Goal: Transaction & Acquisition: Purchase product/service

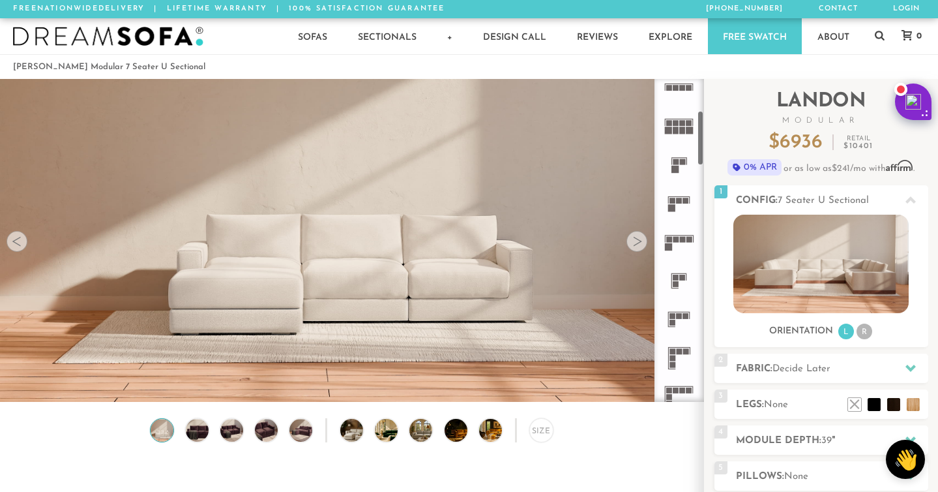
scroll to position [181, 0]
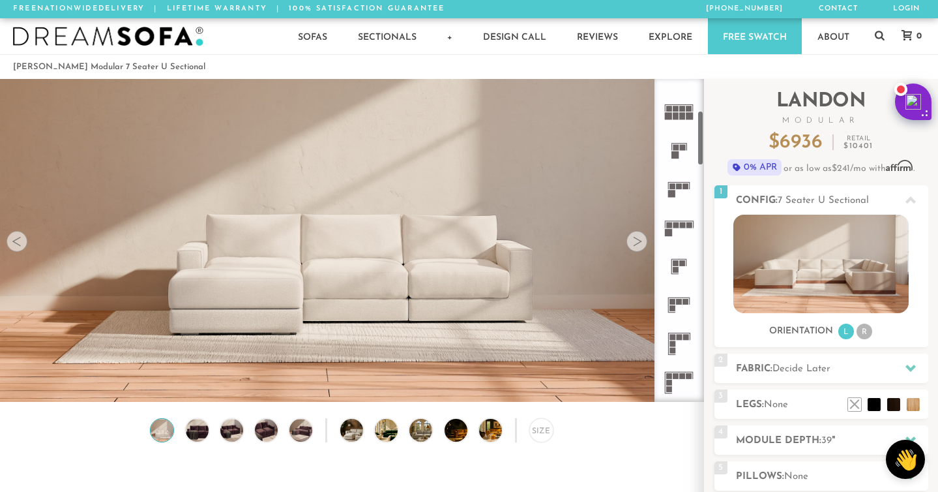
click at [674, 311] on icon at bounding box center [679, 305] width 38 height 38
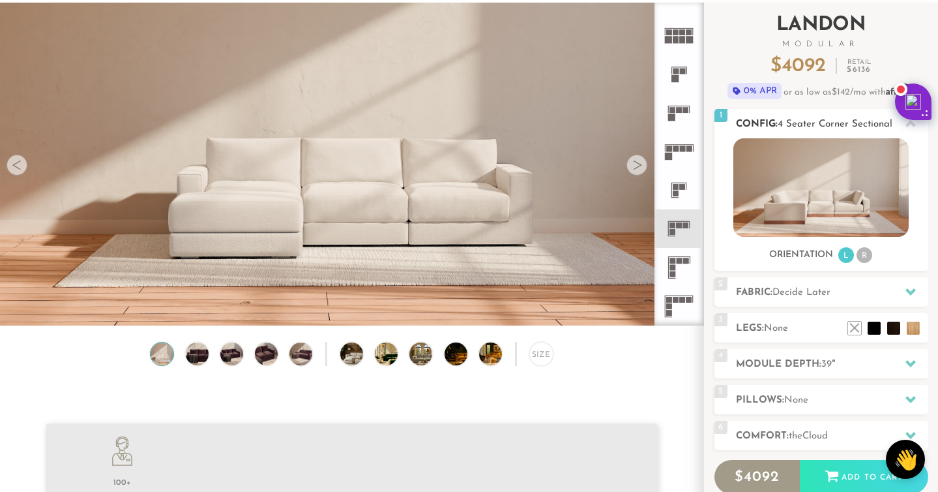
scroll to position [77, 0]
click at [848, 254] on li "L" at bounding box center [846, 254] width 16 height 16
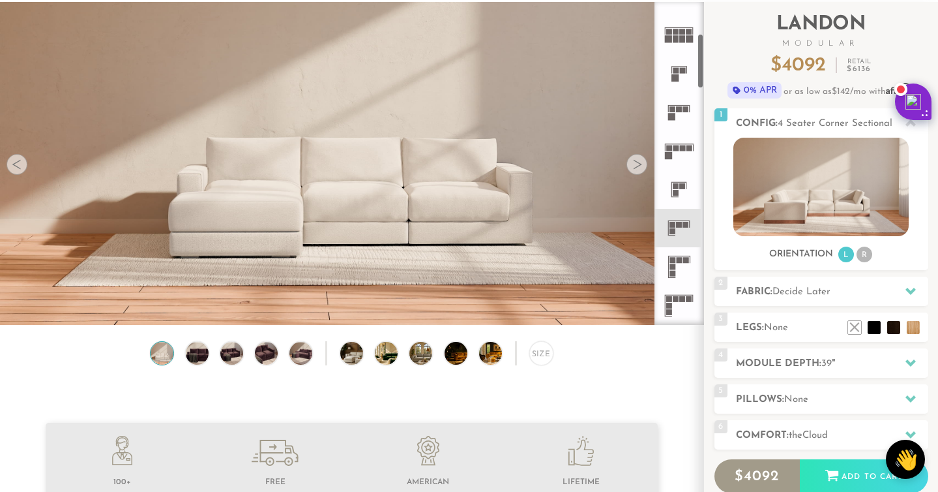
click at [633, 175] on img at bounding box center [351, 63] width 703 height 235
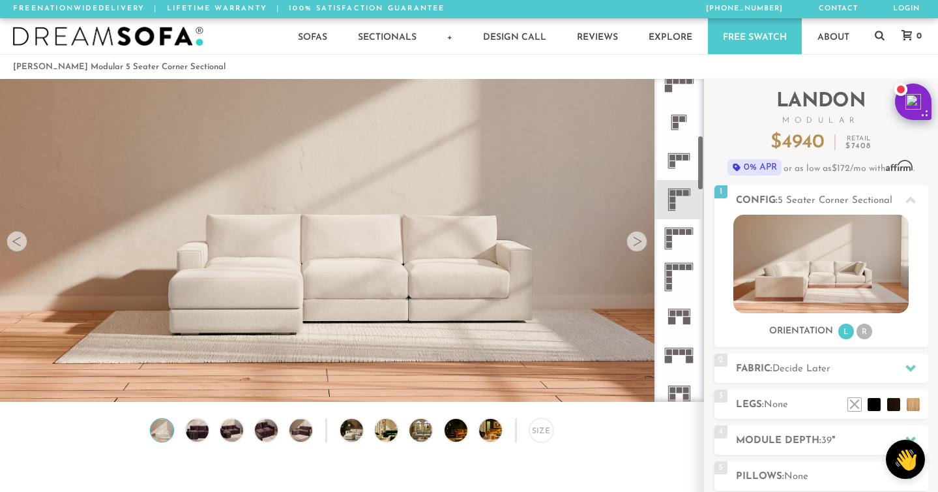
scroll to position [325, 0]
click at [672, 194] on rect at bounding box center [673, 192] width 6 height 6
click at [803, 369] on span "Decide Later" at bounding box center [802, 369] width 58 height 10
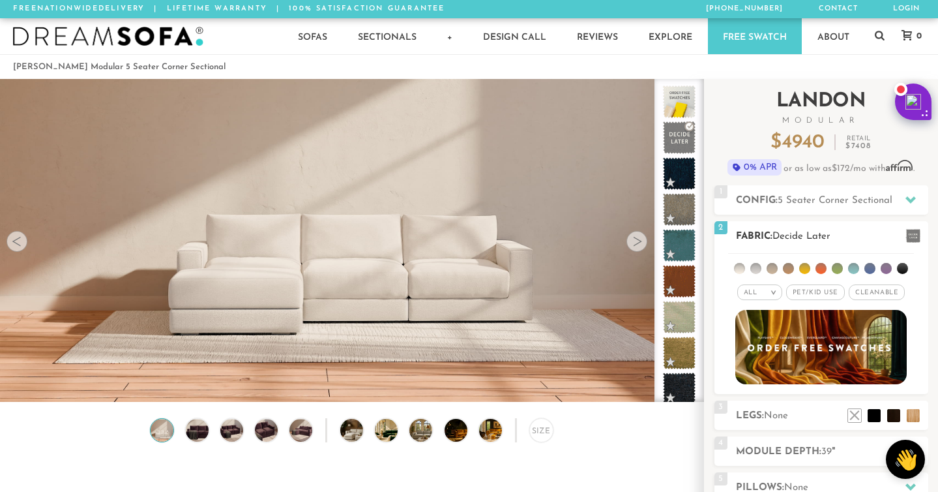
click at [809, 293] on span "Pet/Kid Use x" at bounding box center [815, 292] width 59 height 16
click at [765, 288] on div "All >" at bounding box center [754, 292] width 45 height 16
click at [773, 267] on li at bounding box center [772, 268] width 11 height 11
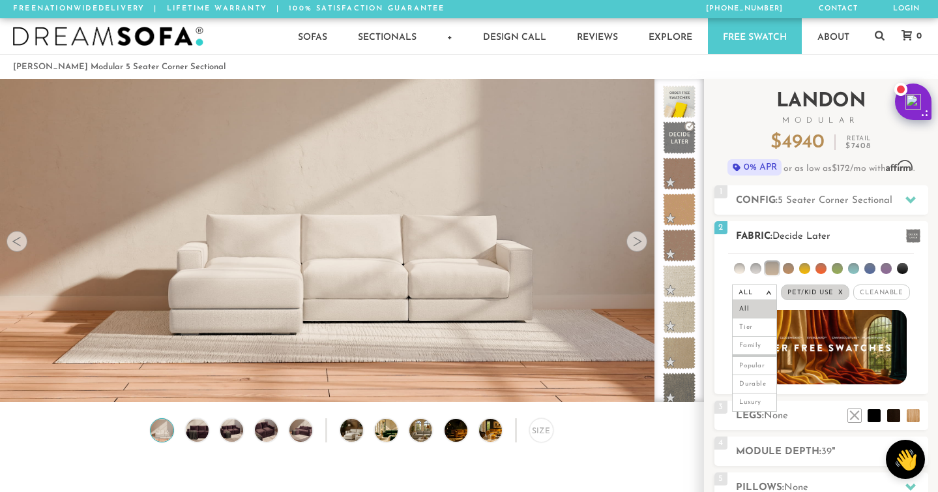
click at [834, 268] on li at bounding box center [837, 268] width 11 height 11
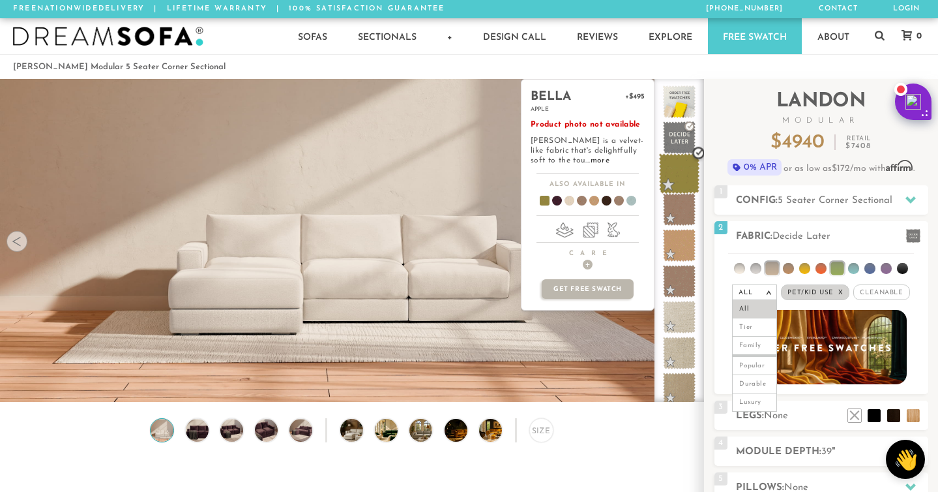
click at [676, 175] on span at bounding box center [679, 173] width 41 height 41
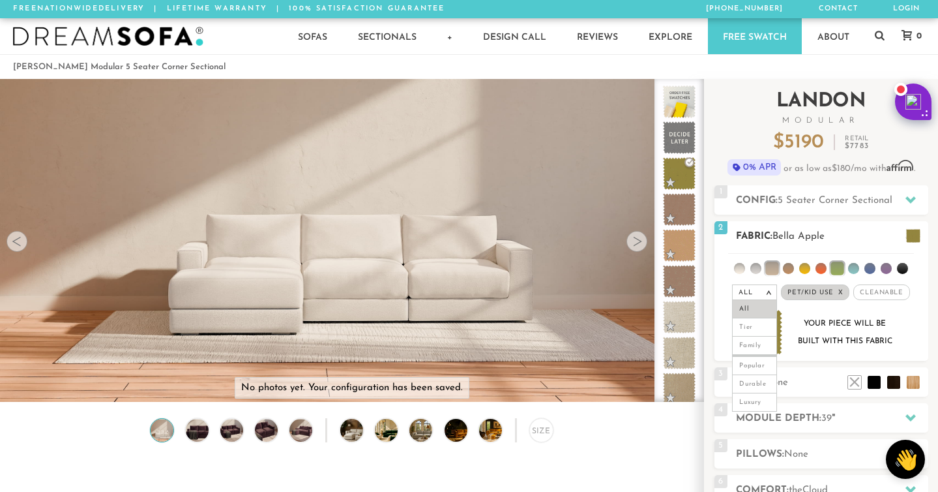
click at [829, 233] on h2 "Fabric: [PERSON_NAME]" at bounding box center [832, 236] width 192 height 15
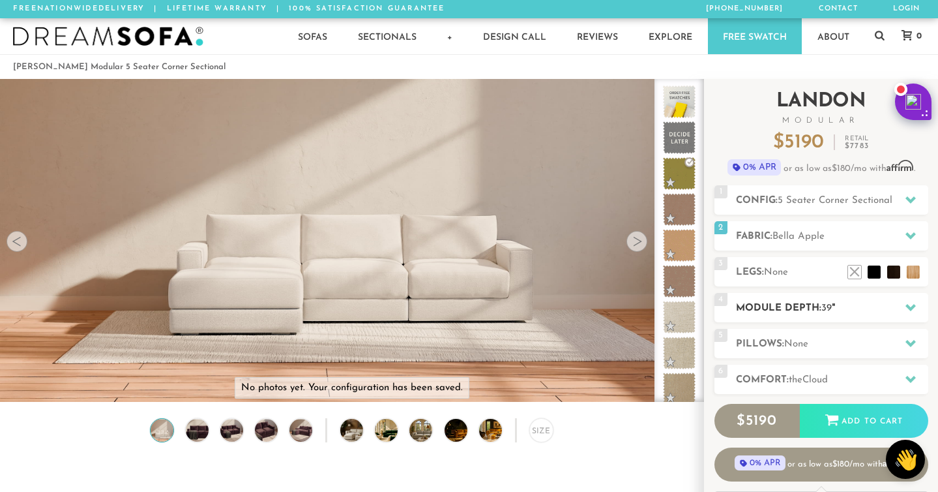
click at [814, 312] on h2 "Module Depth: 39 "" at bounding box center [832, 308] width 192 height 15
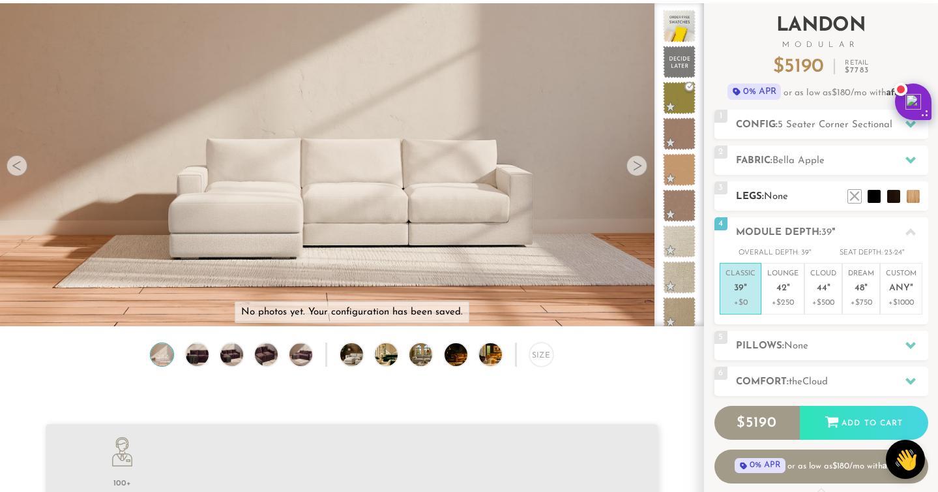
scroll to position [78, 0]
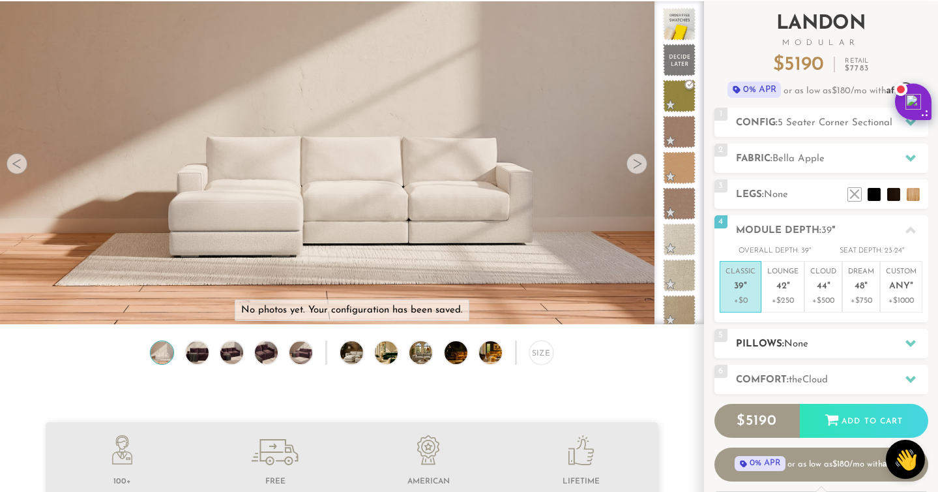
click at [810, 344] on h2 "Pillows: None" at bounding box center [832, 343] width 192 height 15
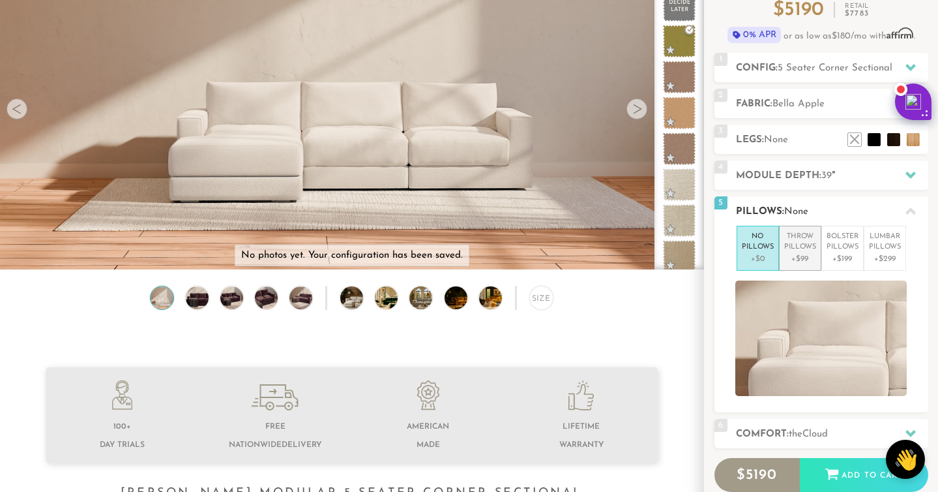
scroll to position [147, 0]
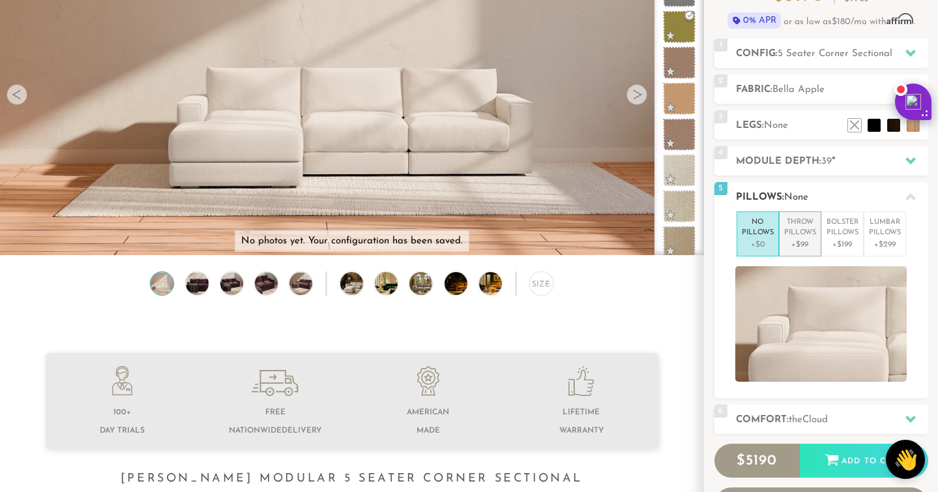
click at [795, 235] on p "Throw Pillows" at bounding box center [800, 228] width 32 height 22
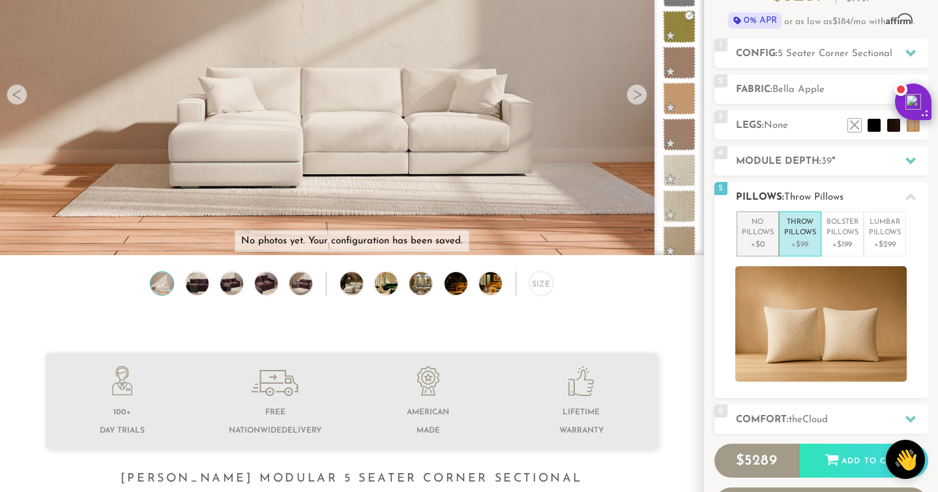
click at [754, 229] on p "No Pillows" at bounding box center [758, 228] width 32 height 22
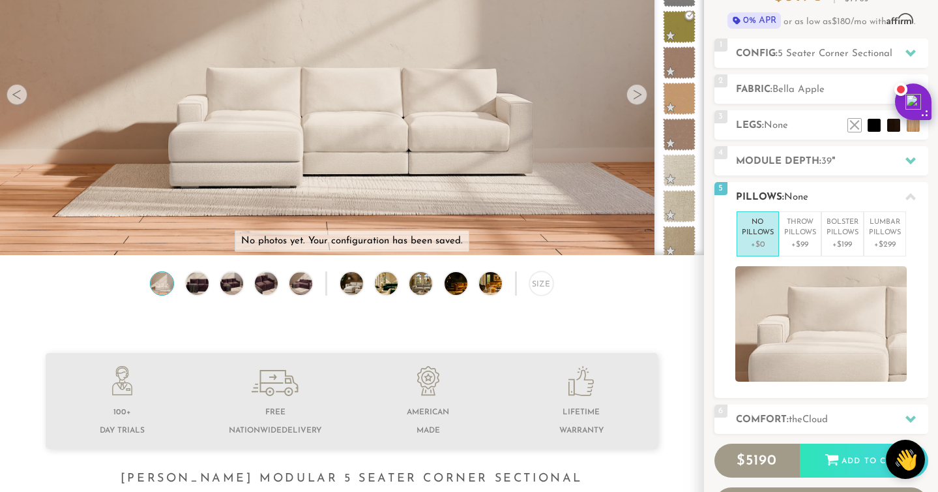
click at [784, 188] on div "5 Pillows: None" at bounding box center [822, 196] width 214 height 29
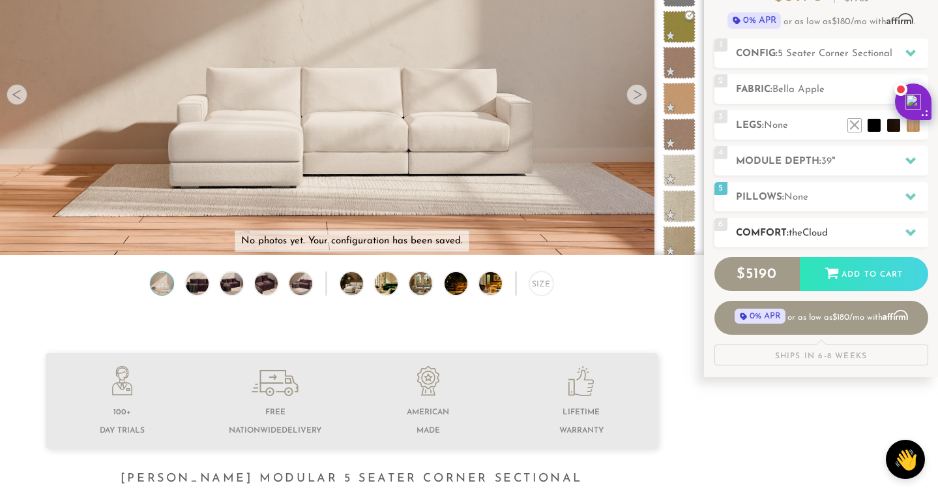
click at [782, 231] on h2 "Comfort: the Cloud" at bounding box center [832, 233] width 192 height 15
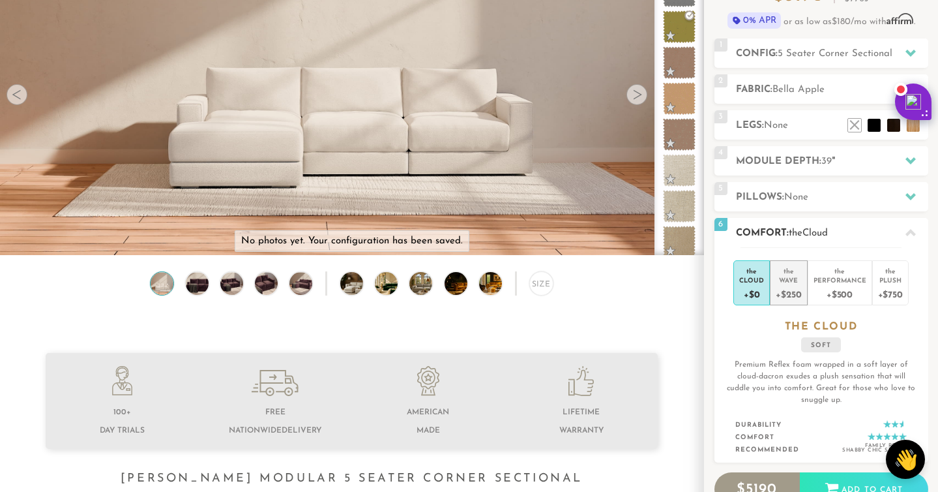
click at [784, 280] on div "Wave" at bounding box center [788, 279] width 25 height 9
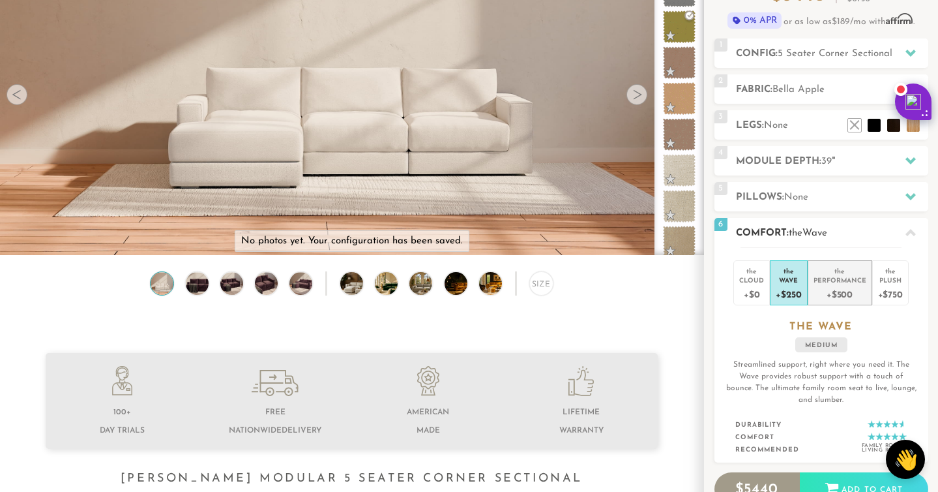
click at [831, 284] on div "+$500" at bounding box center [840, 293] width 53 height 19
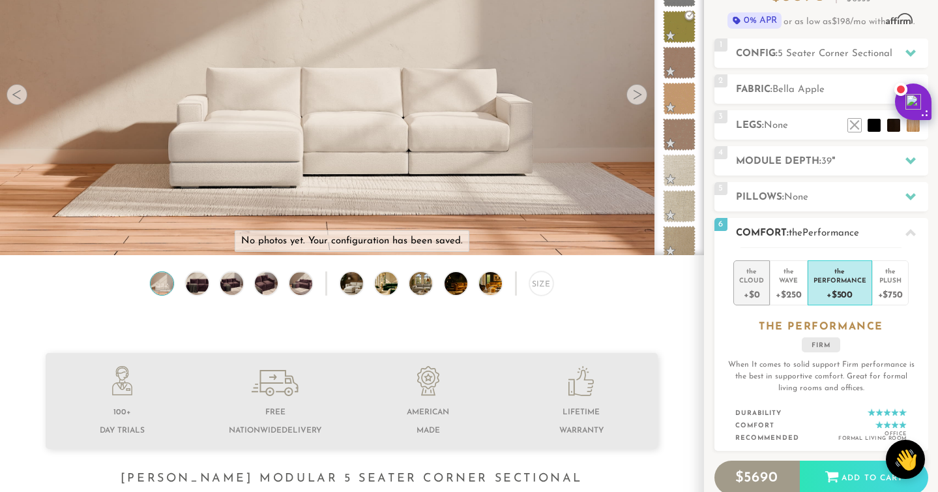
click at [754, 280] on div "Cloud" at bounding box center [751, 279] width 25 height 9
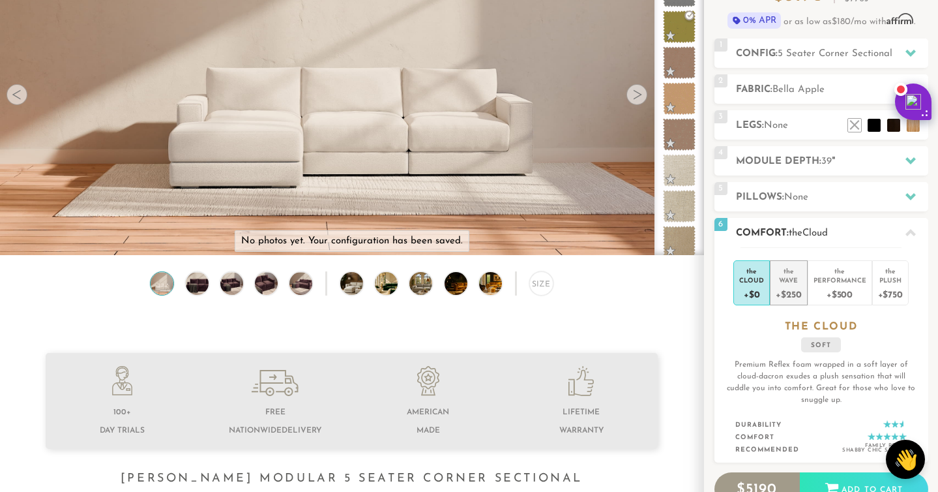
click at [784, 282] on div "Wave" at bounding box center [788, 279] width 25 height 9
click at [781, 231] on h2 "Comfort: the Wave" at bounding box center [832, 233] width 192 height 15
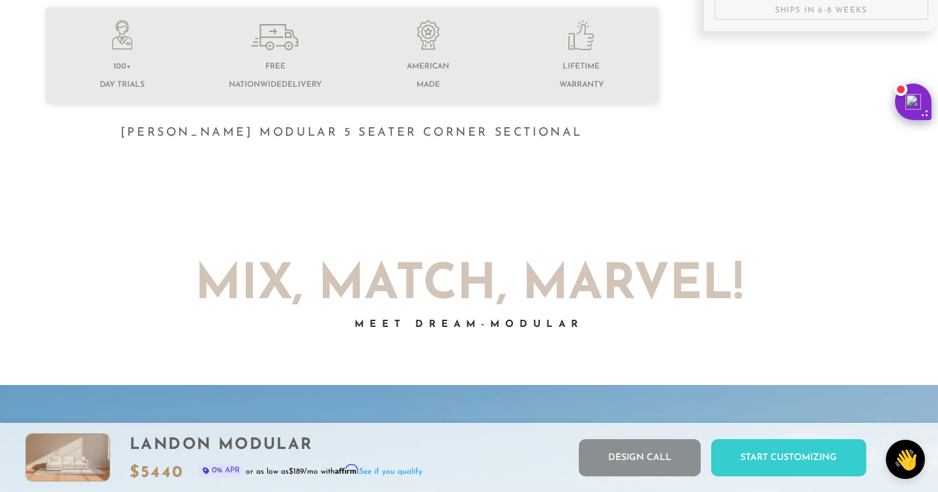
scroll to position [0, 0]
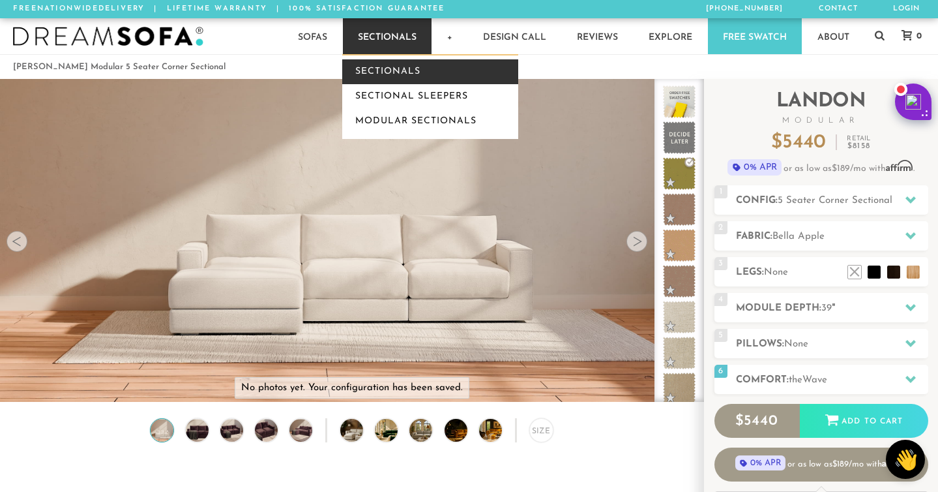
click at [386, 78] on link "Sectionals" at bounding box center [430, 71] width 176 height 25
